Goal: Transaction & Acquisition: Purchase product/service

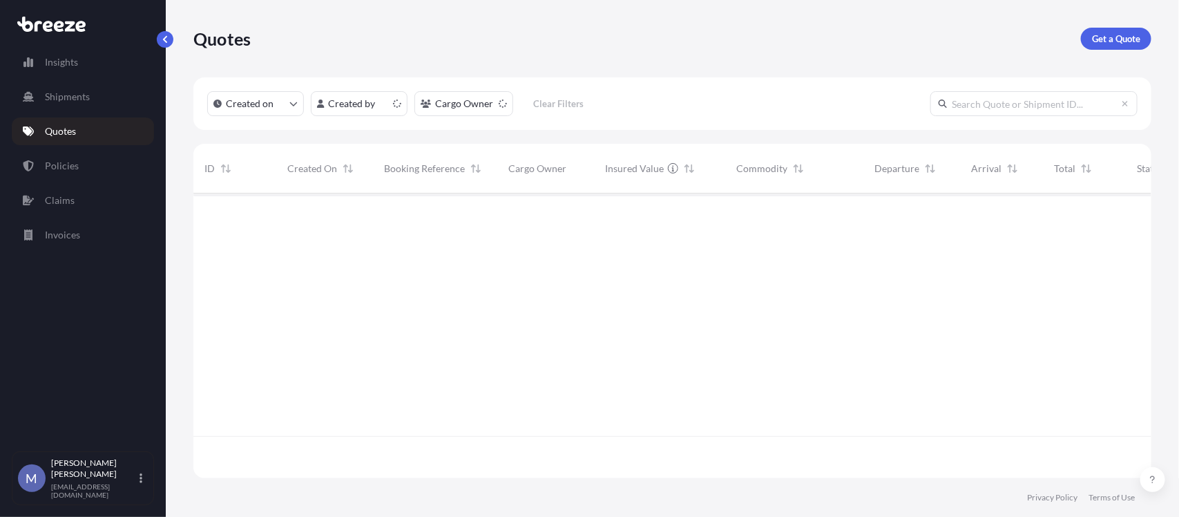
scroll to position [280, 945]
click at [1123, 36] on p "Get a Quote" at bounding box center [1116, 39] width 48 height 14
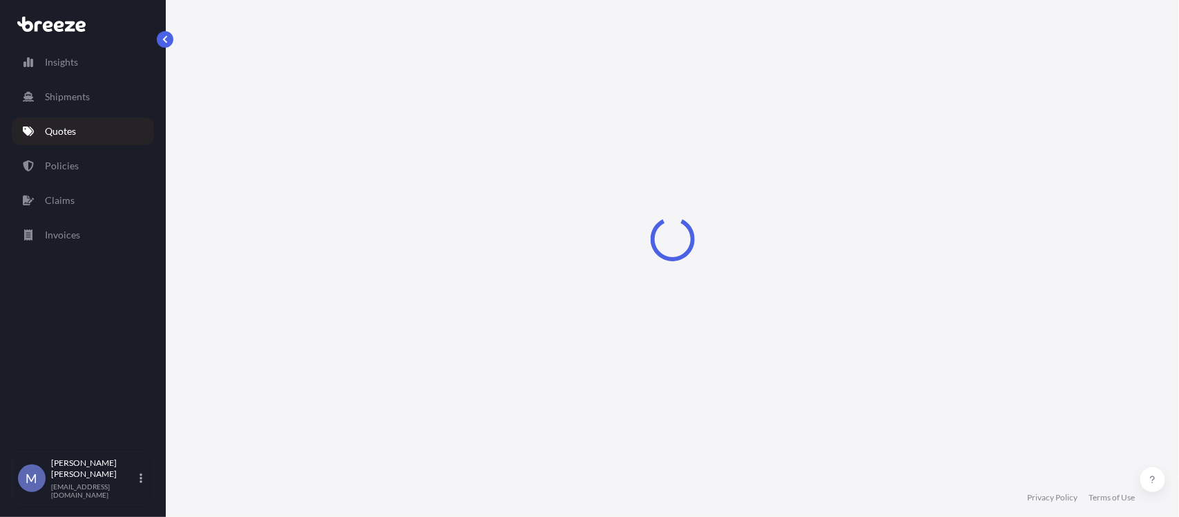
select select "Road"
select select "1"
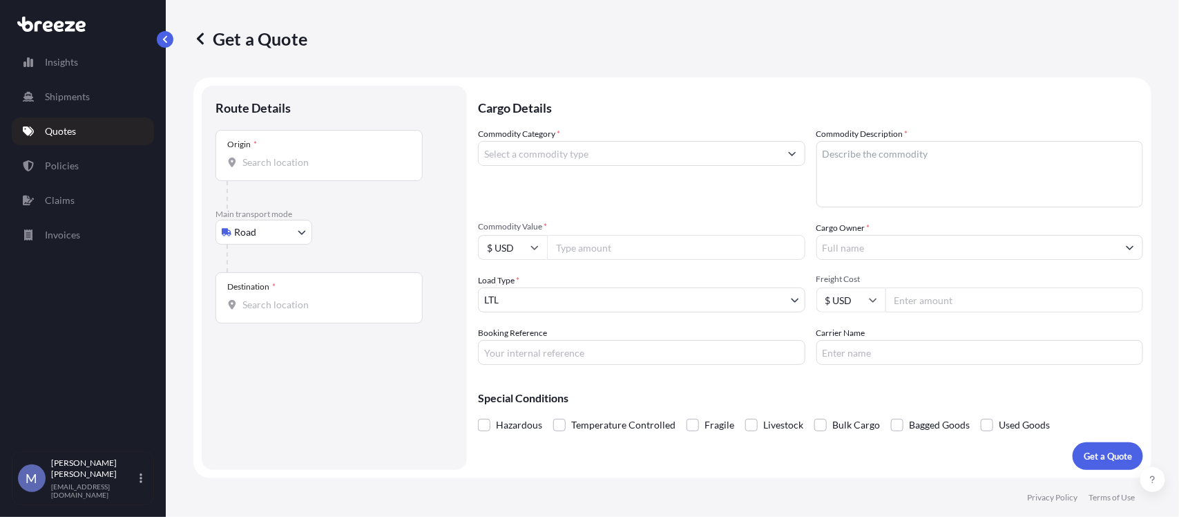
click at [323, 149] on div "Origin *" at bounding box center [319, 155] width 207 height 51
click at [323, 155] on input "Origin *" at bounding box center [323, 162] width 163 height 14
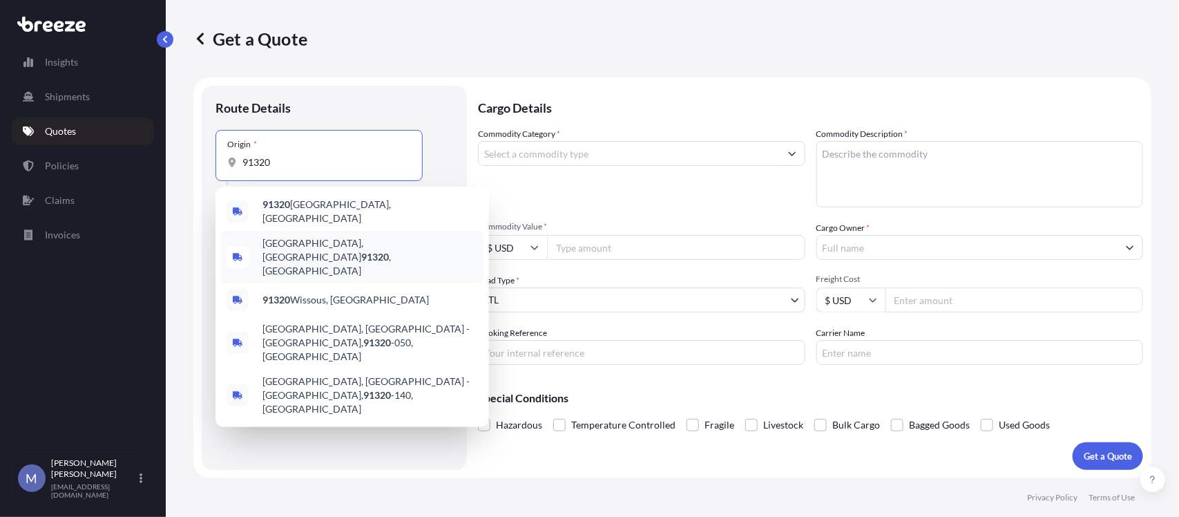
click at [298, 238] on span "[GEOGRAPHIC_DATA] , [GEOGRAPHIC_DATA]" at bounding box center [371, 256] width 216 height 41
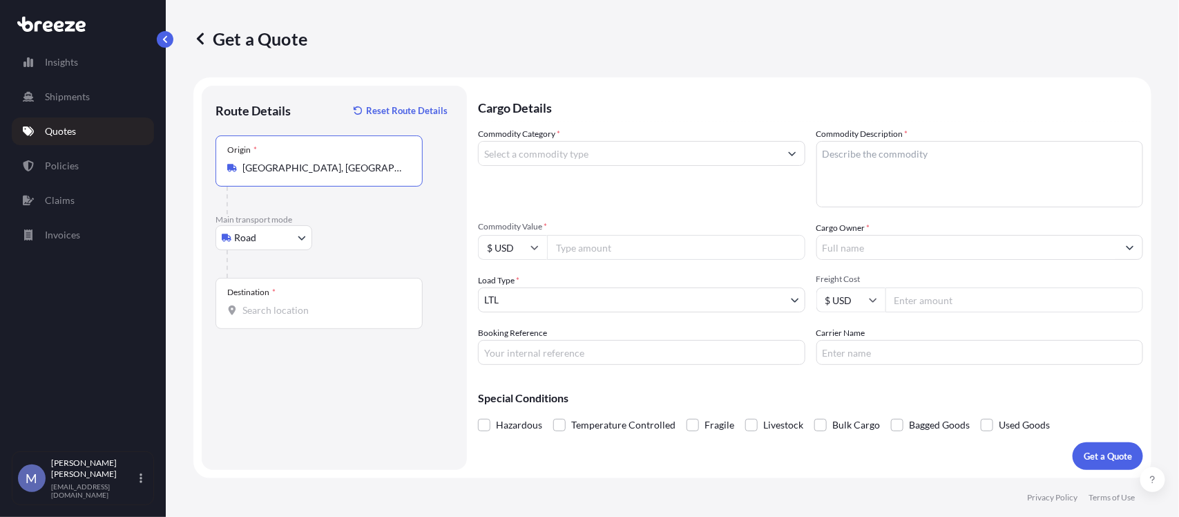
type input "[GEOGRAPHIC_DATA], [GEOGRAPHIC_DATA]"
click at [288, 307] on input "Destination *" at bounding box center [323, 310] width 163 height 14
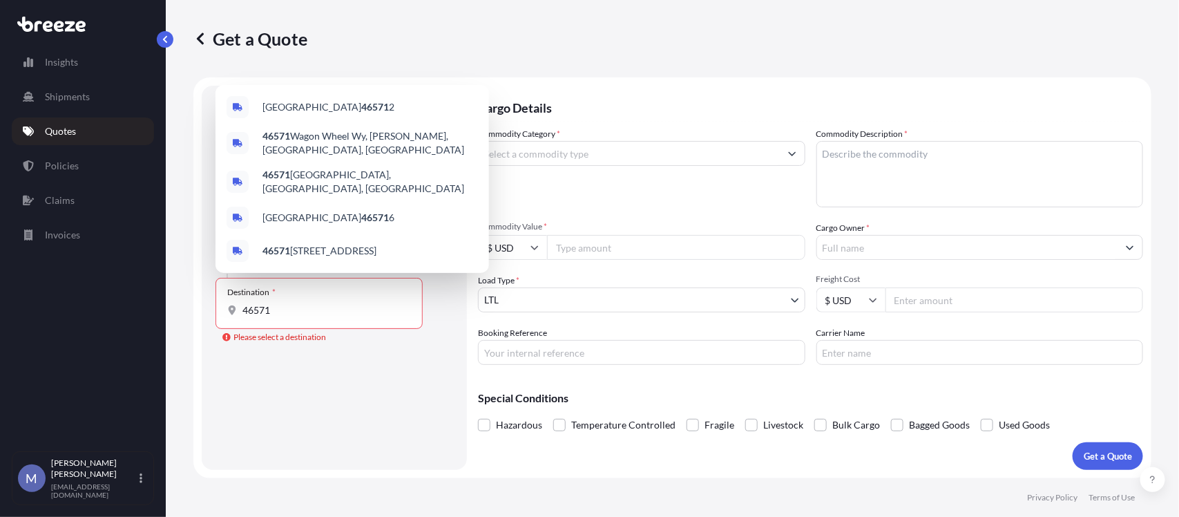
click at [366, 440] on div "Route Details Reset Route Details Place of loading Road Road Rail Origin * [GEO…" at bounding box center [335, 277] width 238 height 356
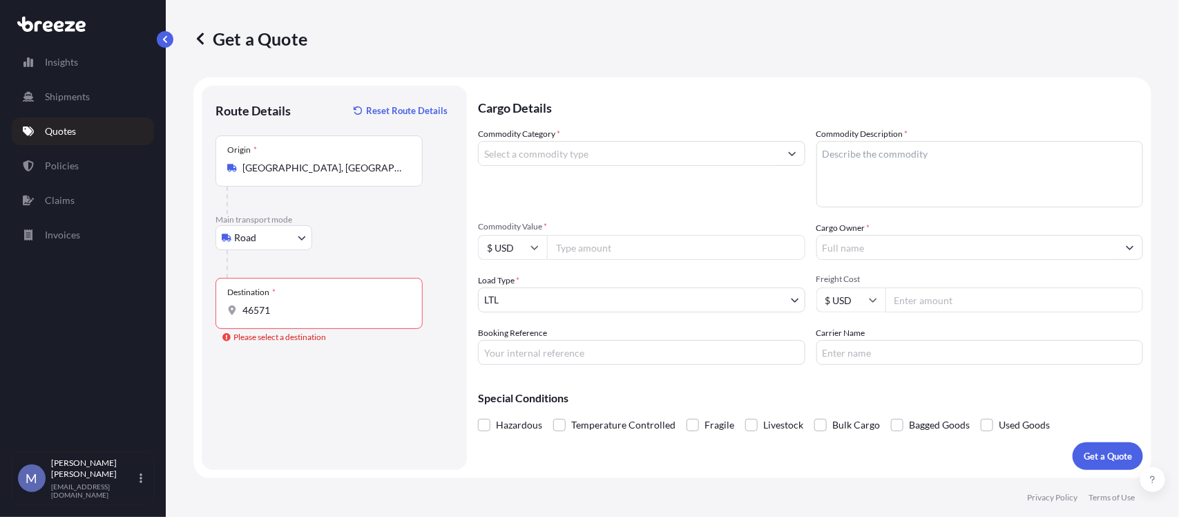
click at [306, 316] on input "46571" at bounding box center [323, 310] width 163 height 14
click at [306, 309] on input "46571" at bounding box center [323, 310] width 163 height 14
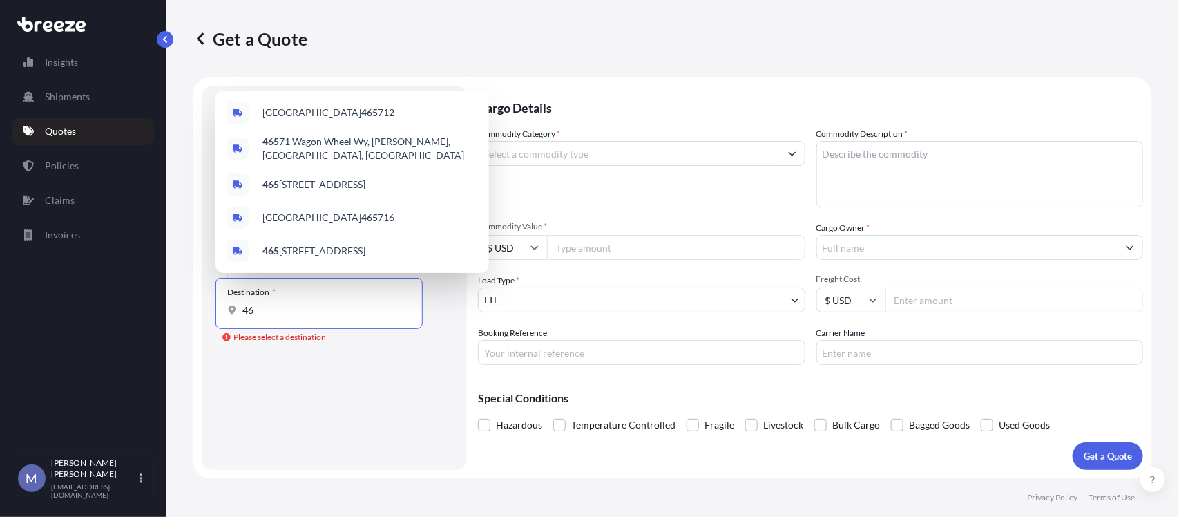
type input "4"
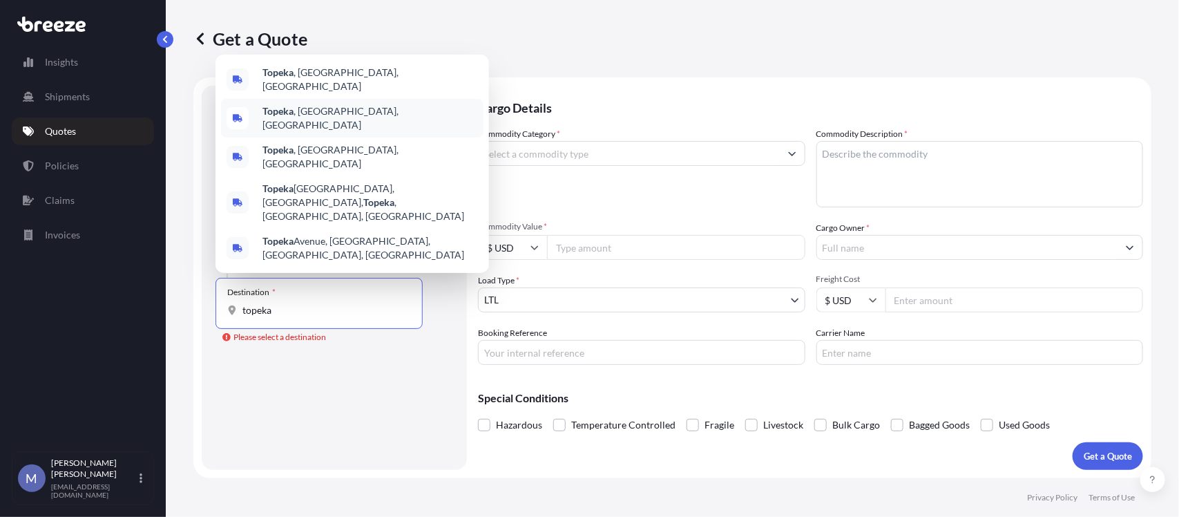
click at [321, 137] on div "Topeka , [GEOGRAPHIC_DATA], [GEOGRAPHIC_DATA]" at bounding box center [352, 118] width 263 height 39
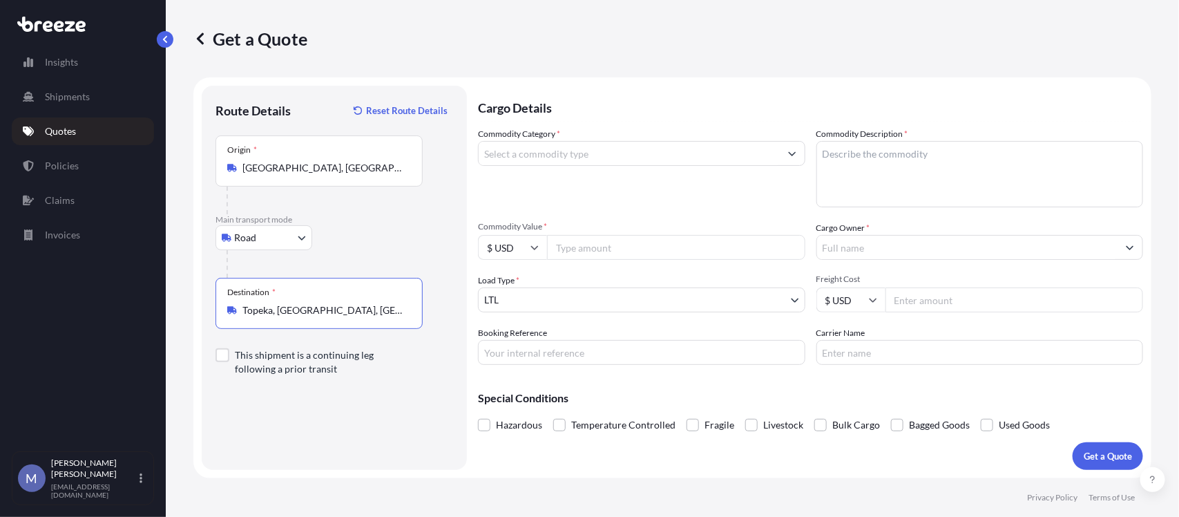
type input "Topeka, [GEOGRAPHIC_DATA], [GEOGRAPHIC_DATA]"
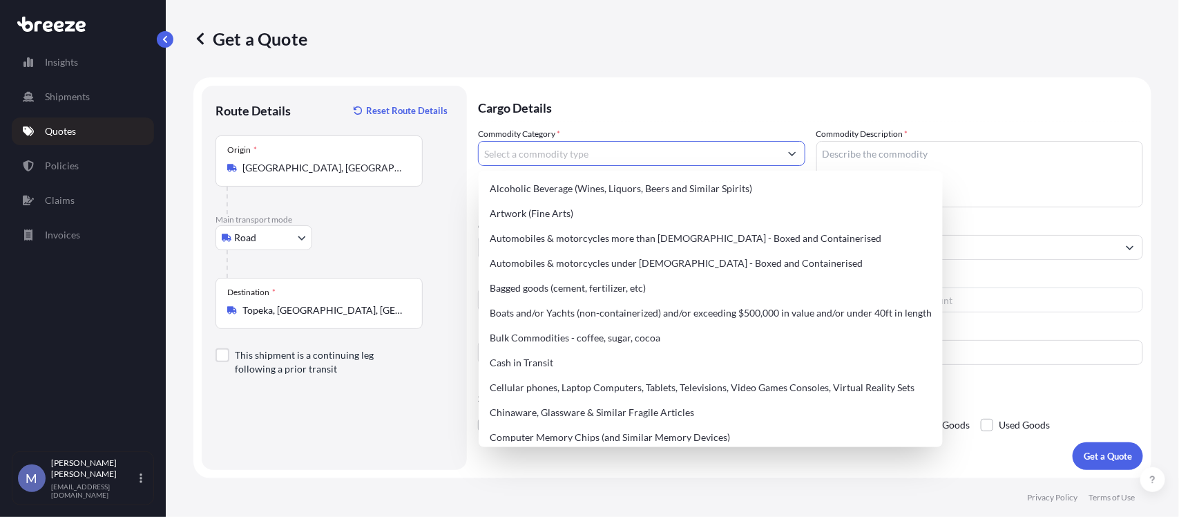
click at [785, 160] on button "Show suggestions" at bounding box center [792, 153] width 25 height 25
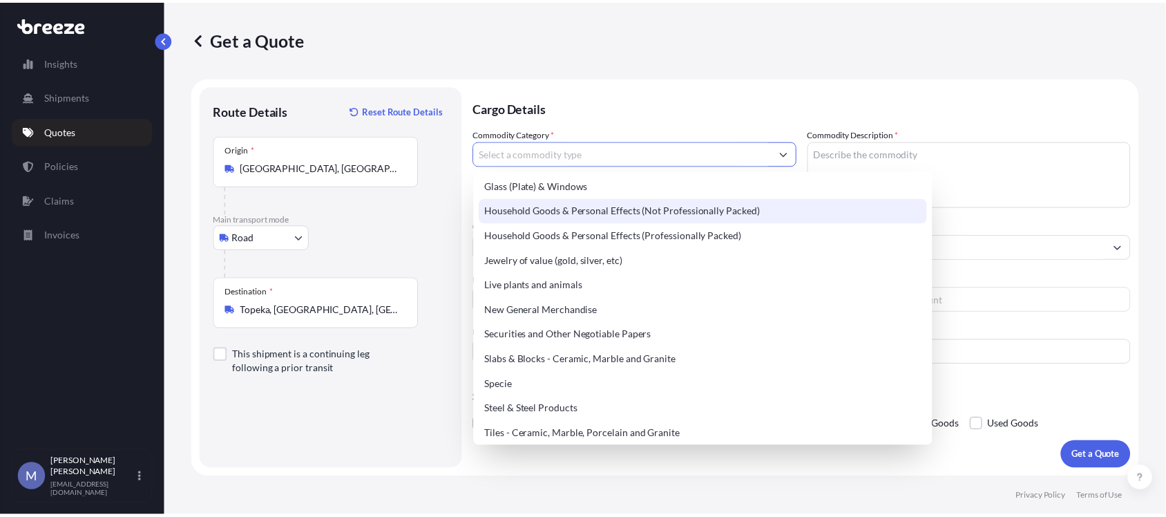
scroll to position [518, 0]
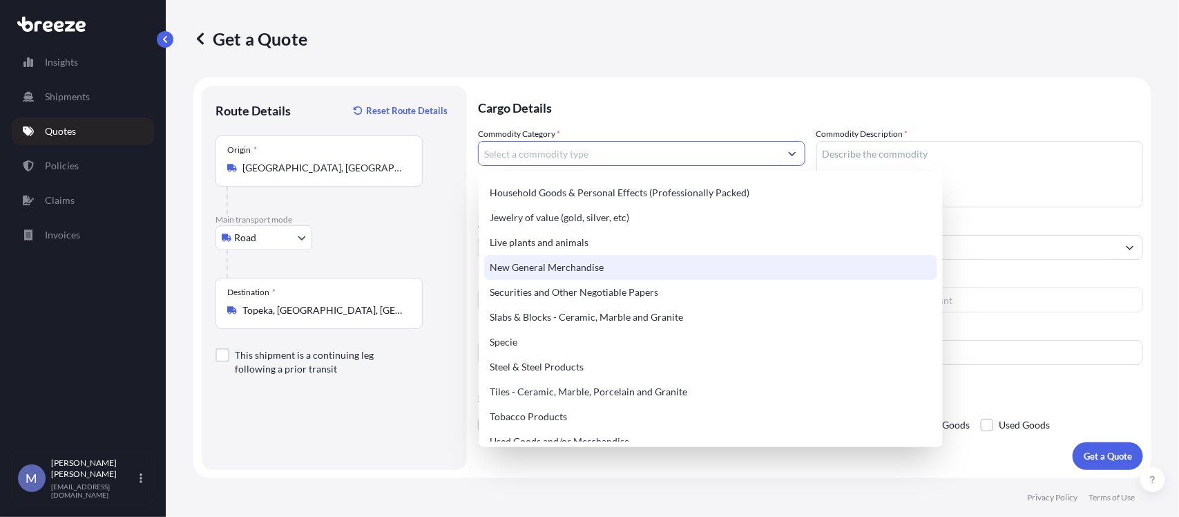
click at [561, 265] on div "New General Merchandise" at bounding box center [710, 267] width 453 height 25
type input "New General Merchandise"
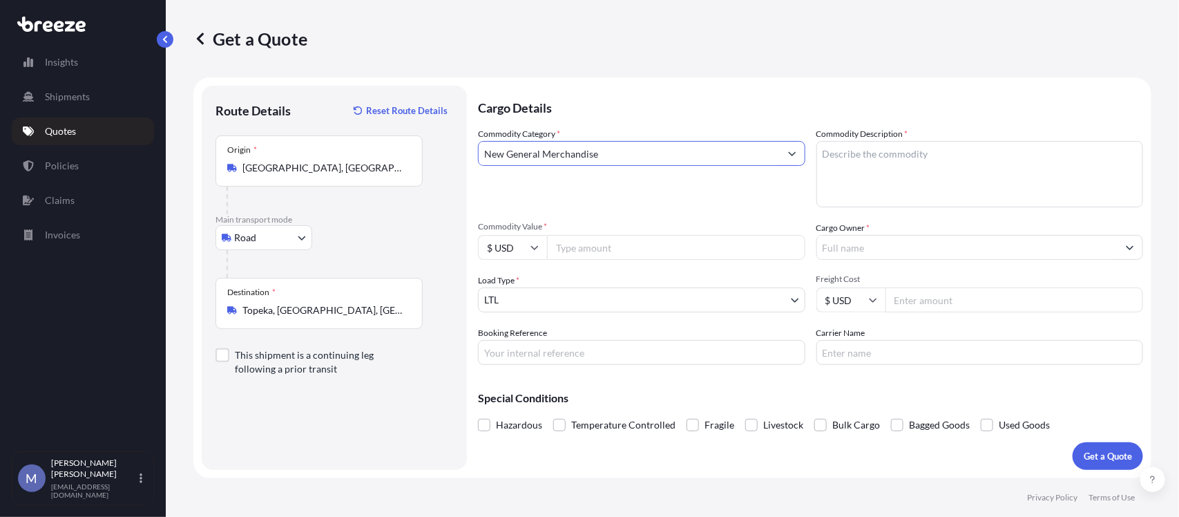
click at [937, 162] on textarea "Commodity Description *" at bounding box center [980, 174] width 327 height 66
type textarea "Automotive Tents"
click at [616, 245] on input "Commodity Value *" at bounding box center [676, 247] width 258 height 25
type input "11000"
click at [1099, 244] on input "Cargo Owner *" at bounding box center [967, 247] width 301 height 25
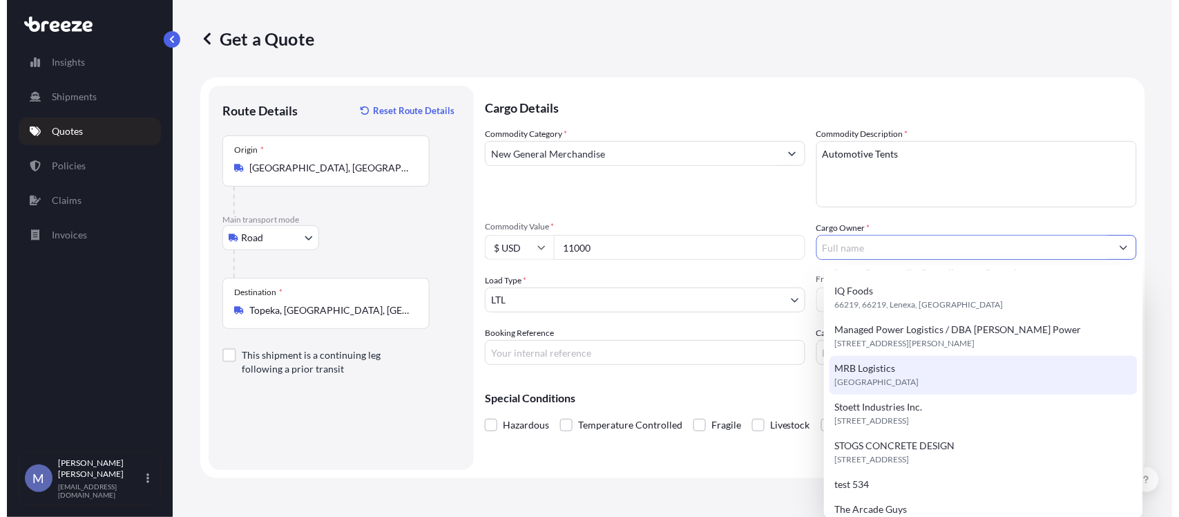
scroll to position [0, 0]
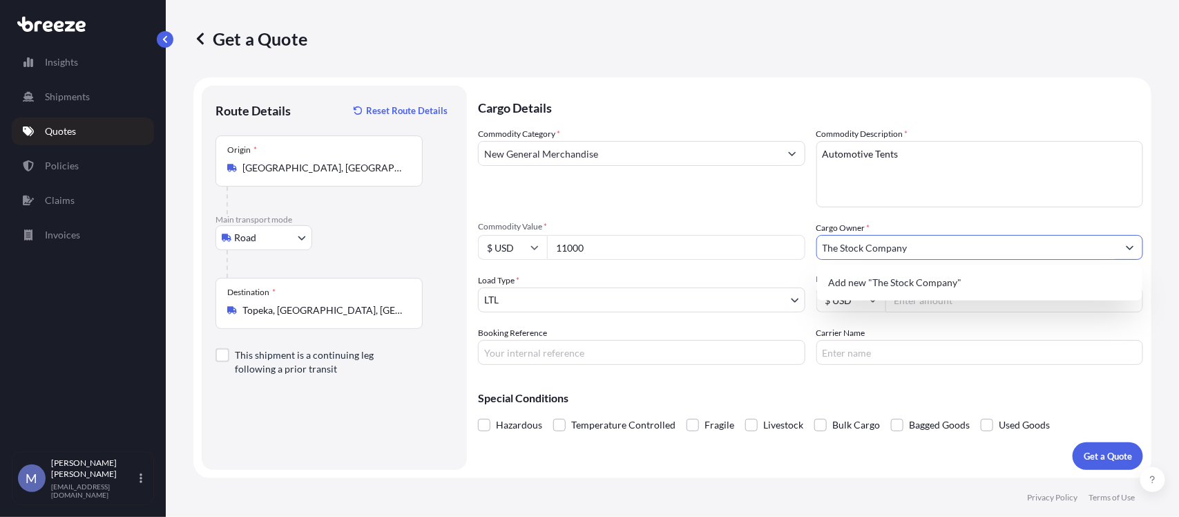
type input "The Stock Company"
click at [917, 191] on textarea "Automotive Tents" at bounding box center [980, 174] width 327 height 66
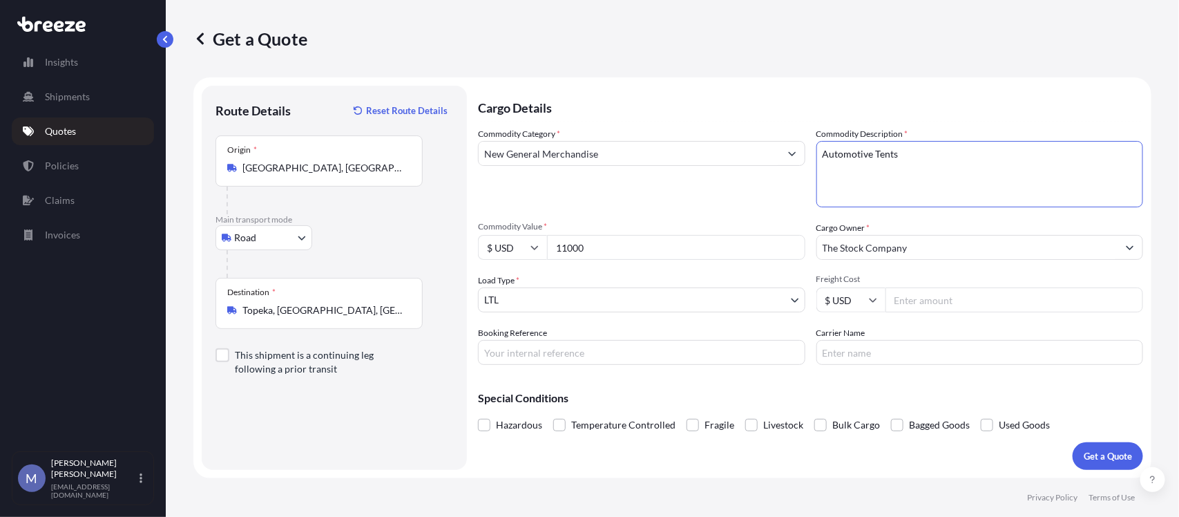
click at [615, 351] on input "Booking Reference" at bounding box center [641, 352] width 327 height 25
type input "125534641"
click at [793, 391] on div "Special Conditions Hazardous Temperature Controlled Fragile Livestock Bulk Carg…" at bounding box center [810, 405] width 665 height 59
click at [888, 349] on input "Carrier Name" at bounding box center [980, 352] width 327 height 25
type input "XPO Logistics"
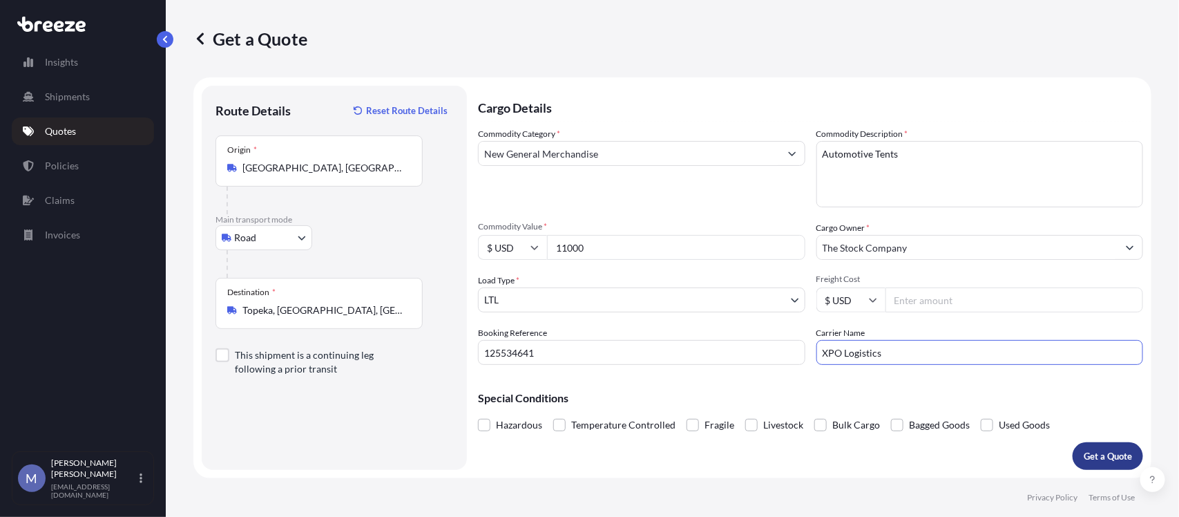
click at [1092, 457] on p "Get a Quote" at bounding box center [1108, 456] width 48 height 14
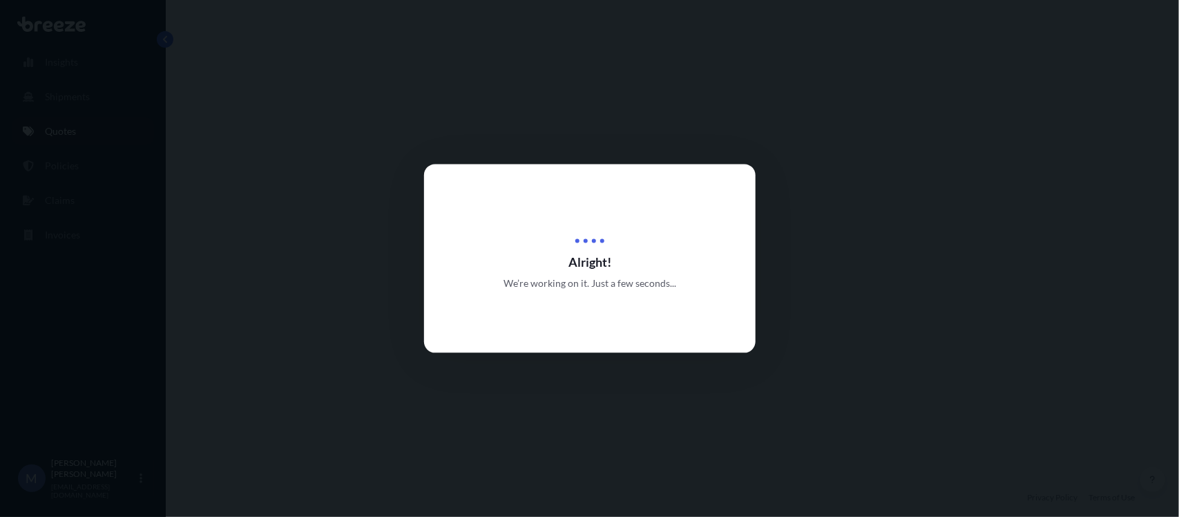
select select "Road"
select select "1"
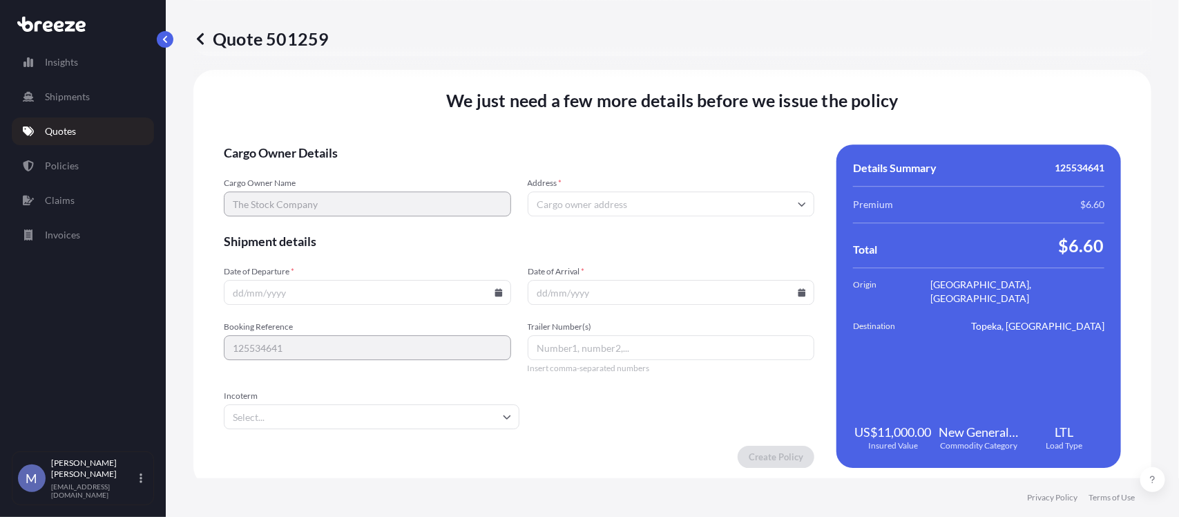
scroll to position [1727, 0]
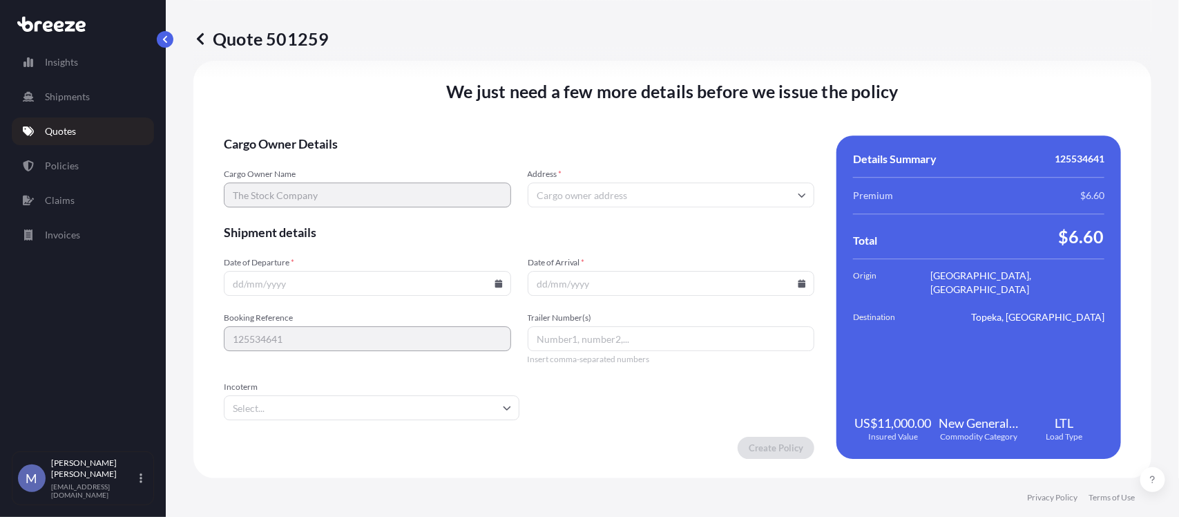
click at [575, 194] on input "Address *" at bounding box center [671, 194] width 287 height 25
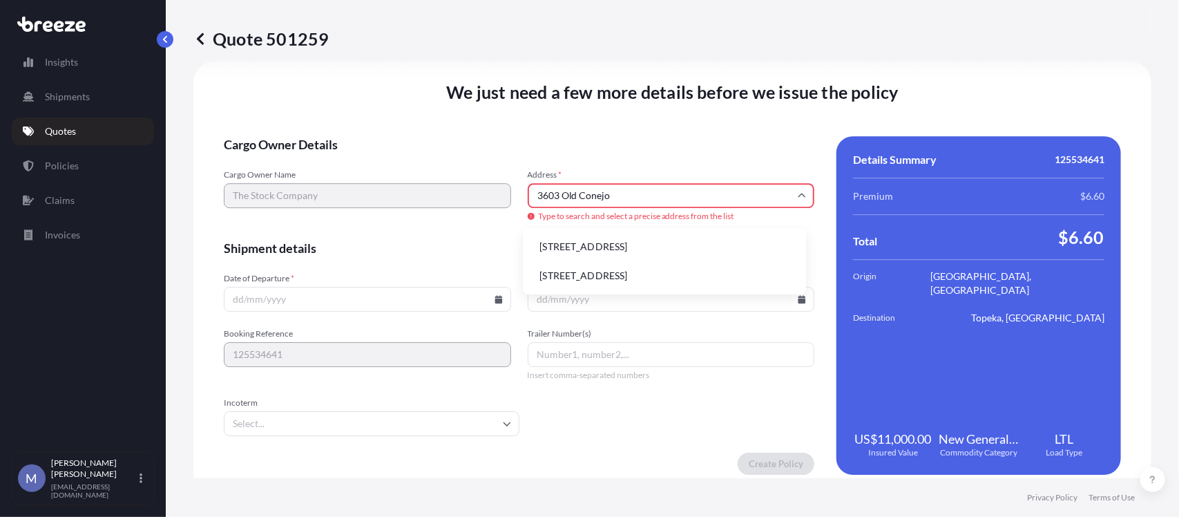
click at [602, 240] on li "[STREET_ADDRESS]" at bounding box center [665, 247] width 272 height 26
type input "[STREET_ADDRESS]"
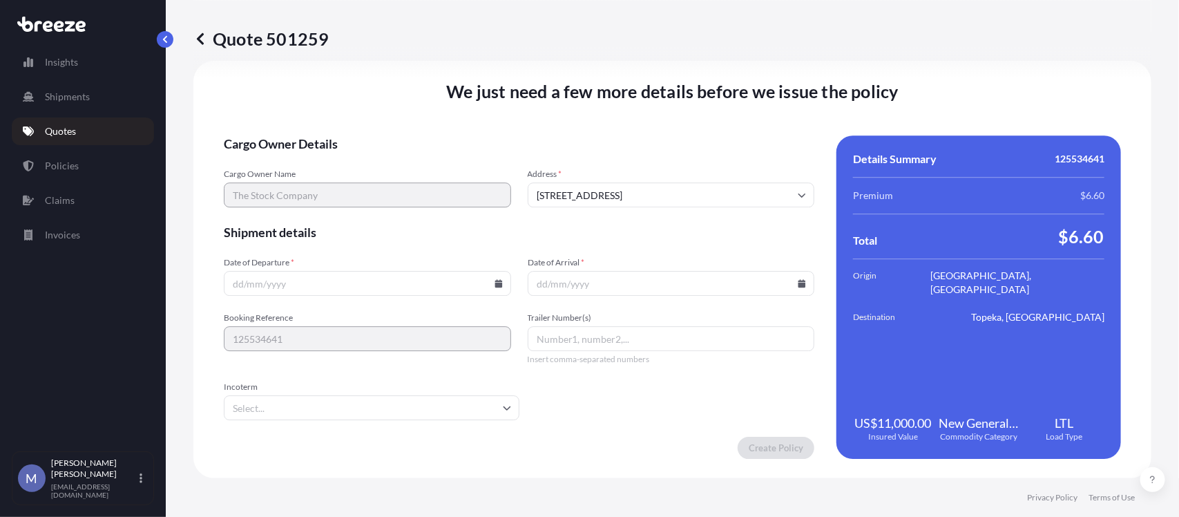
click at [495, 287] on icon at bounding box center [499, 283] width 8 height 8
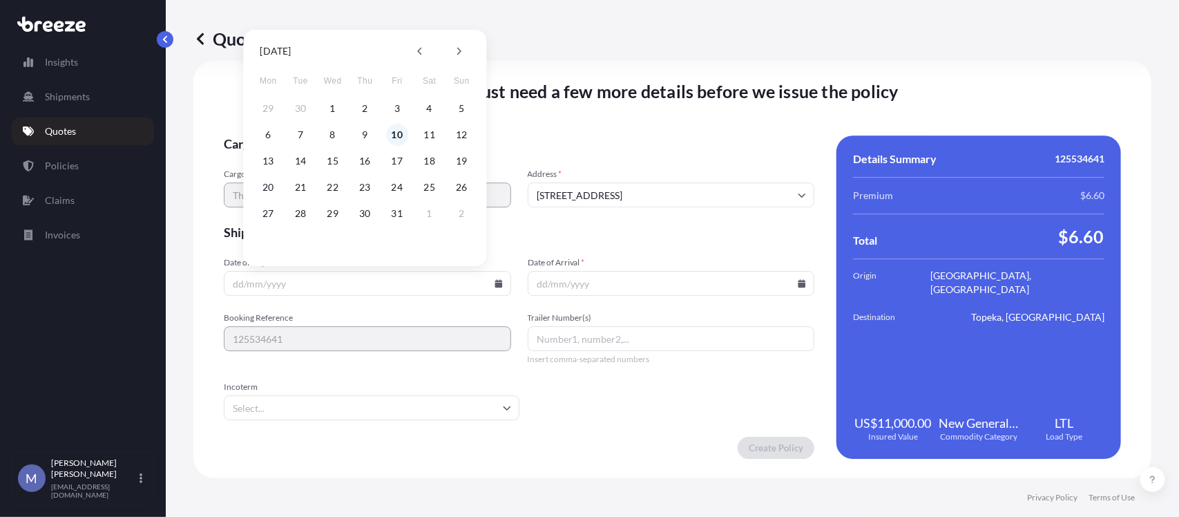
click at [396, 133] on button "10" at bounding box center [397, 135] width 22 height 22
type input "[DATE]"
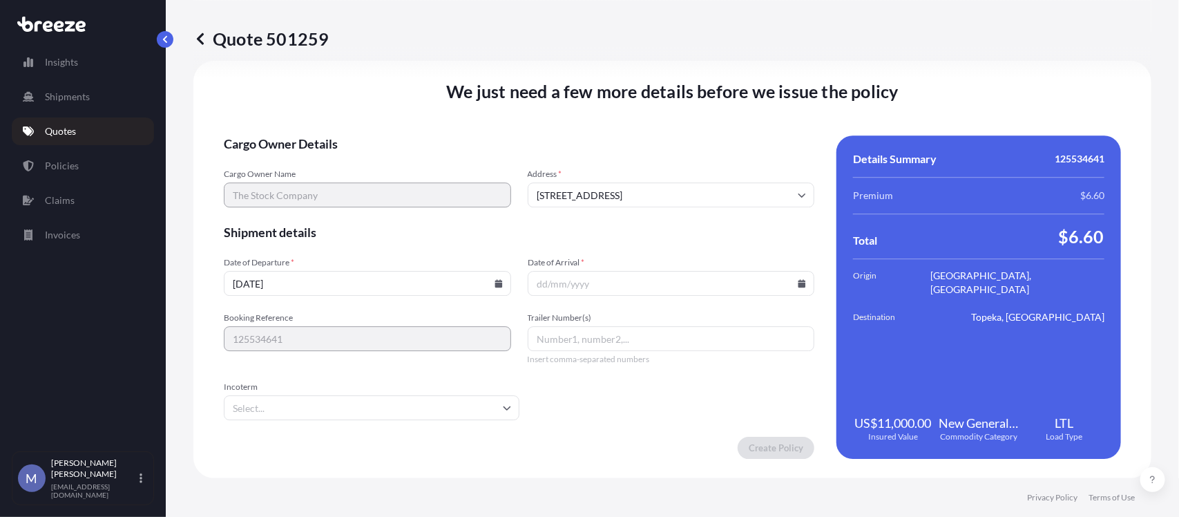
click at [798, 282] on icon at bounding box center [802, 283] width 8 height 8
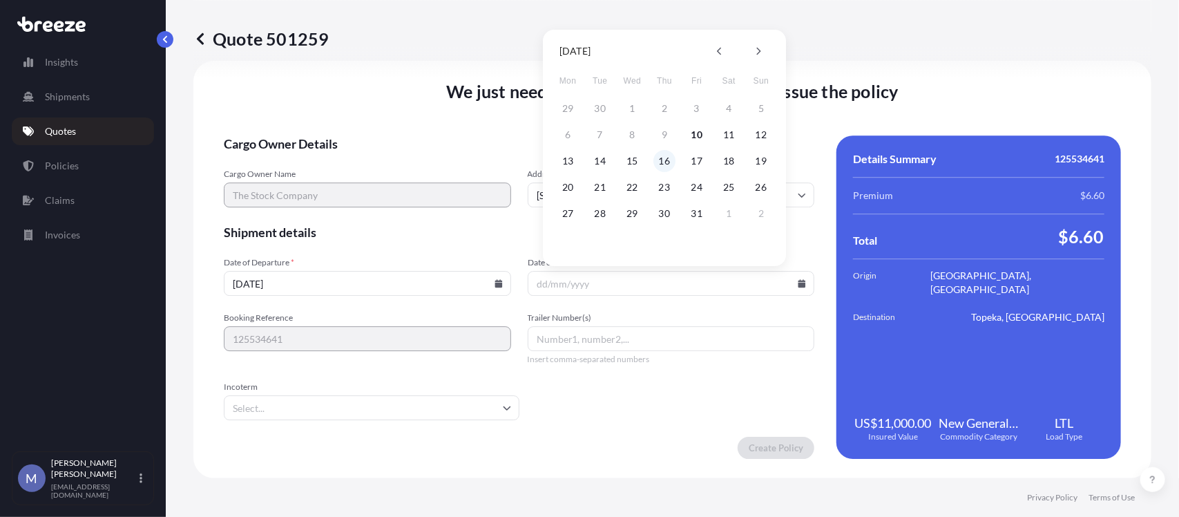
click at [662, 160] on button "16" at bounding box center [665, 161] width 22 height 22
type input "[DATE]"
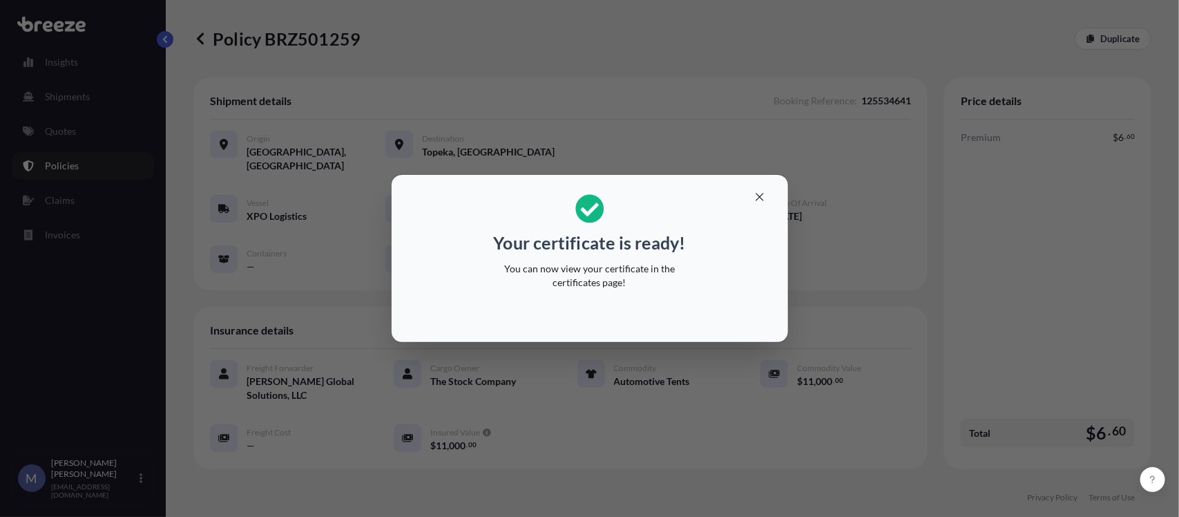
click at [325, 192] on div "Your certificate is ready! You can now view your certificate in the certificate…" at bounding box center [589, 258] width 1179 height 517
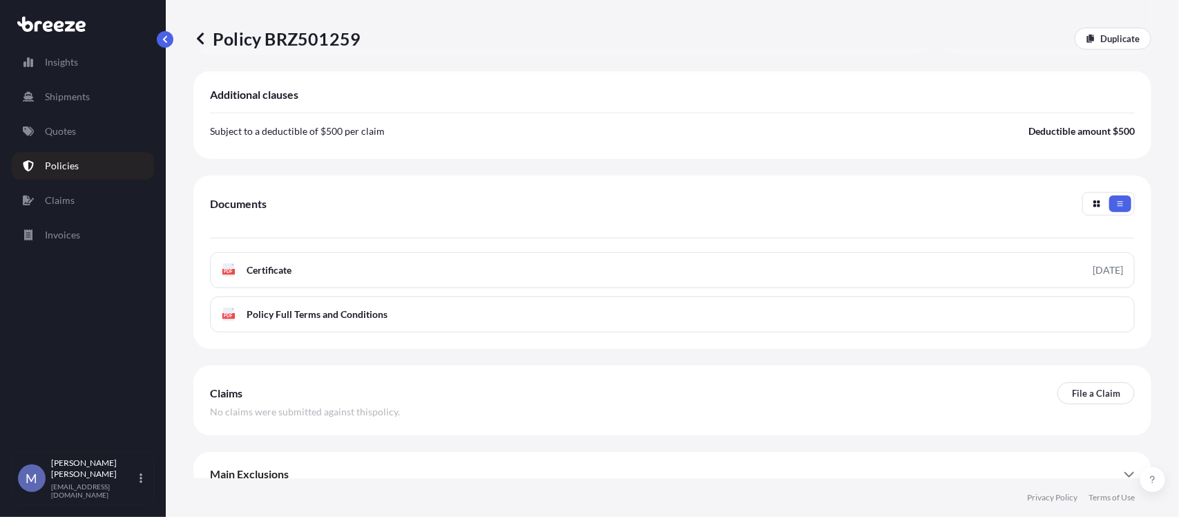
scroll to position [423, 0]
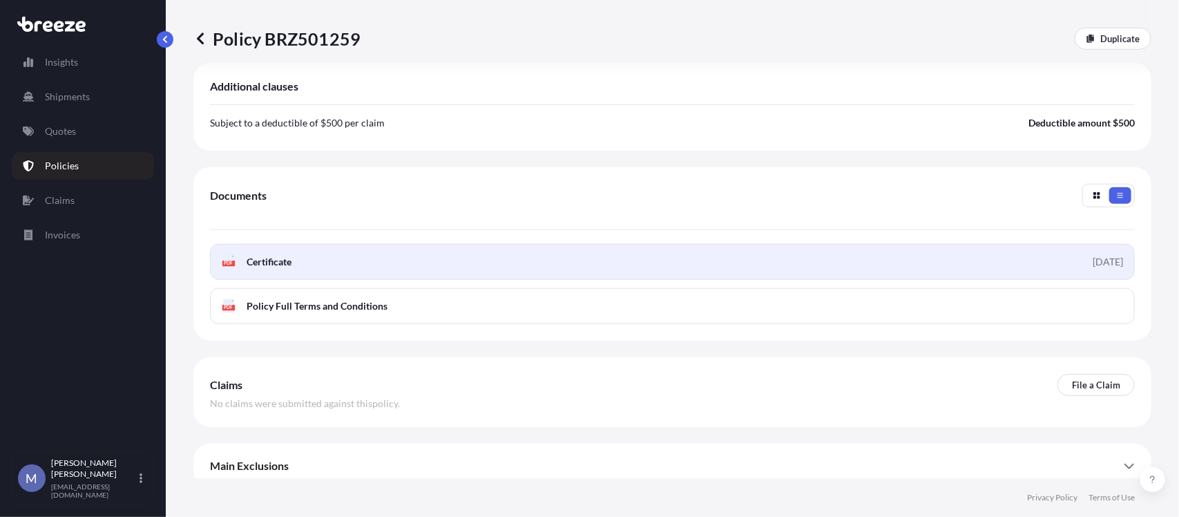
click at [295, 250] on link "PDF Certificate [DATE]" at bounding box center [672, 262] width 925 height 36
